Goal: Transaction & Acquisition: Purchase product/service

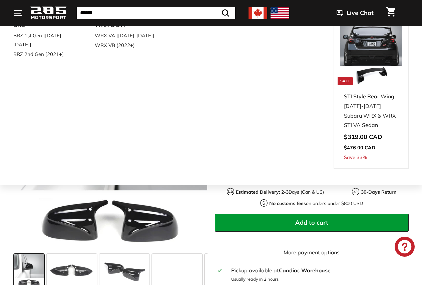
scroll to position [100, 0]
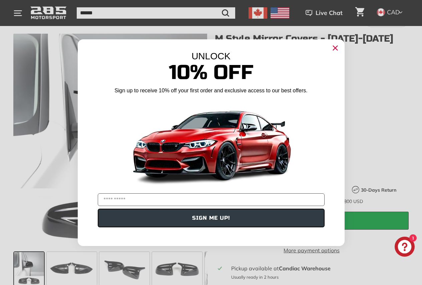
click at [336, 50] on circle "Close dialog" at bounding box center [335, 48] width 10 height 10
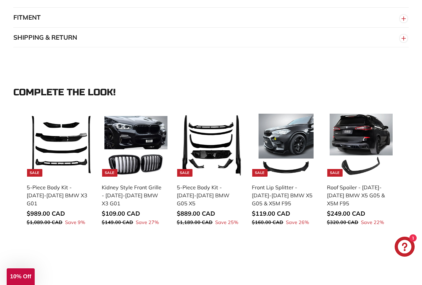
scroll to position [533, 0]
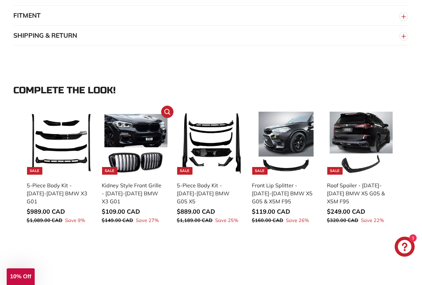
click at [128, 191] on div "Kidney Style Front Grille - [DATE]-[DATE] BMW X3 G01" at bounding box center [133, 193] width 62 height 24
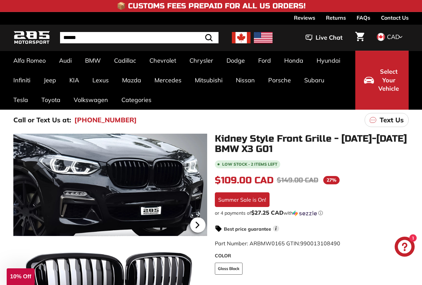
click at [196, 226] on icon at bounding box center [197, 224] width 15 height 15
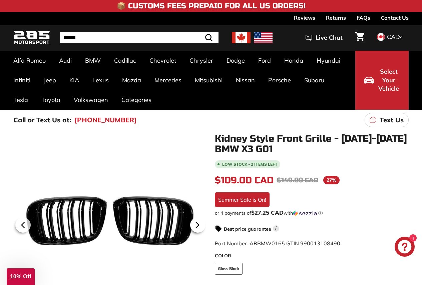
click at [196, 226] on icon at bounding box center [197, 224] width 15 height 15
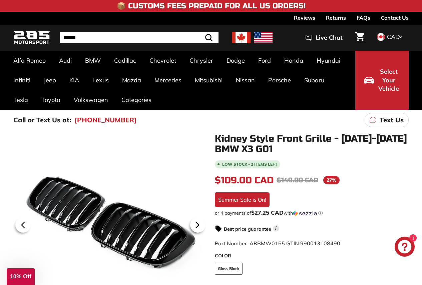
click at [196, 226] on icon at bounding box center [197, 224] width 15 height 15
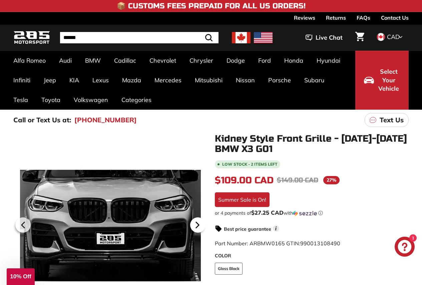
click at [196, 226] on icon at bounding box center [197, 224] width 15 height 15
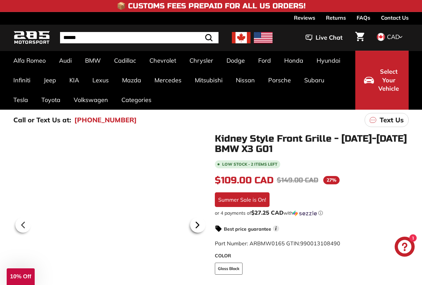
scroll to position [0, 40]
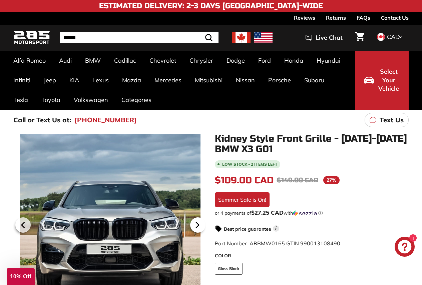
click at [196, 226] on icon at bounding box center [197, 224] width 15 height 15
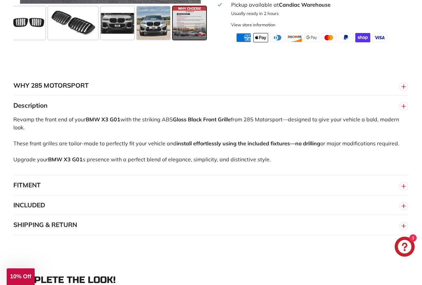
scroll to position [367, 0]
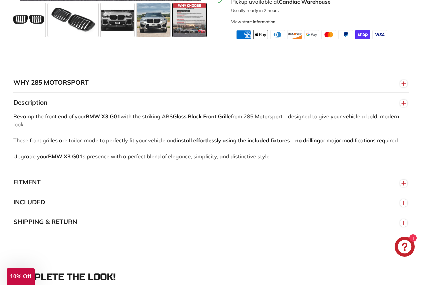
click at [40, 187] on button "FITMENT" at bounding box center [210, 182] width 395 height 20
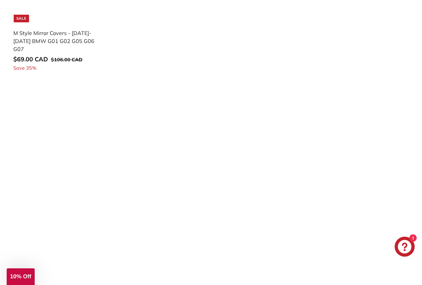
scroll to position [1133, 0]
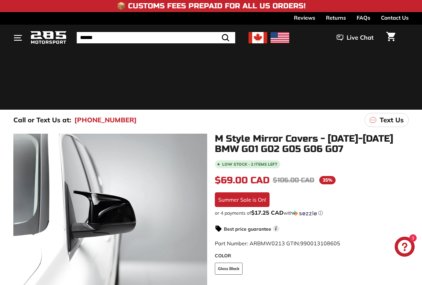
scroll to position [533, 0]
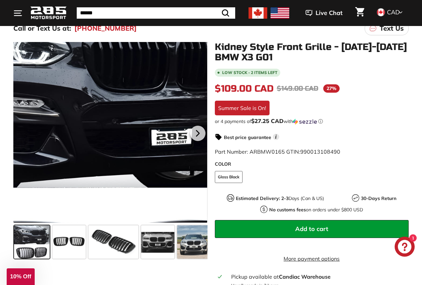
scroll to position [100, 0]
